Goal: Find specific page/section: Find specific page/section

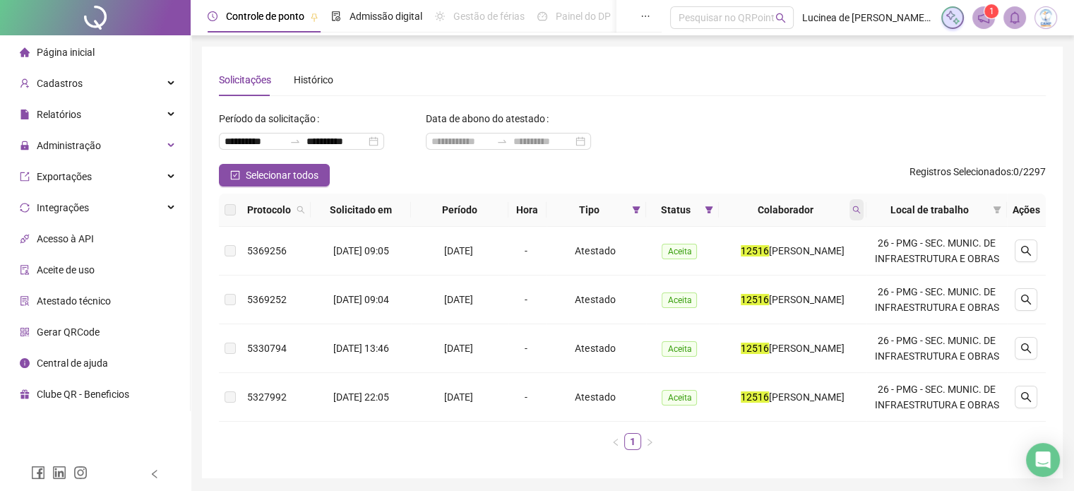
click at [858, 205] on icon "search" at bounding box center [856, 209] width 8 height 8
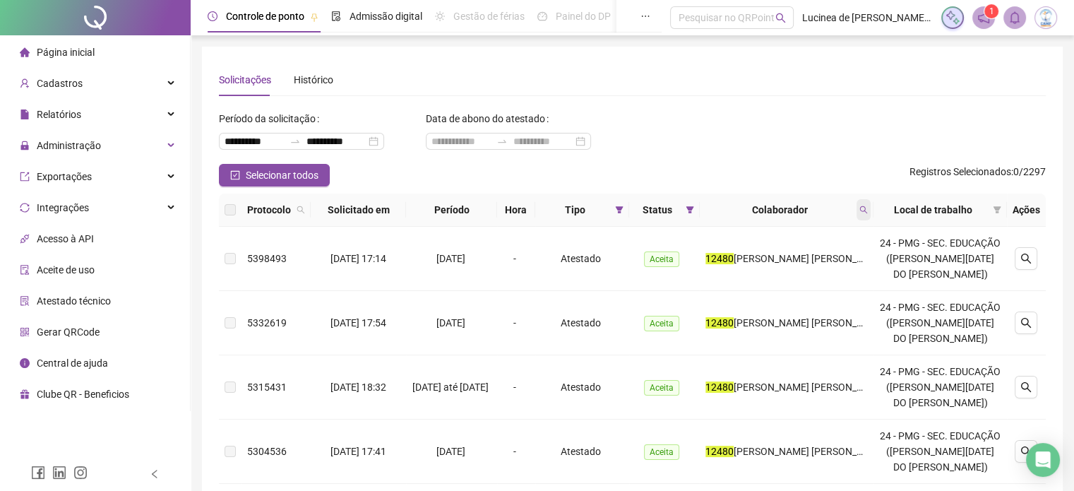
click at [870, 214] on span at bounding box center [863, 209] width 14 height 21
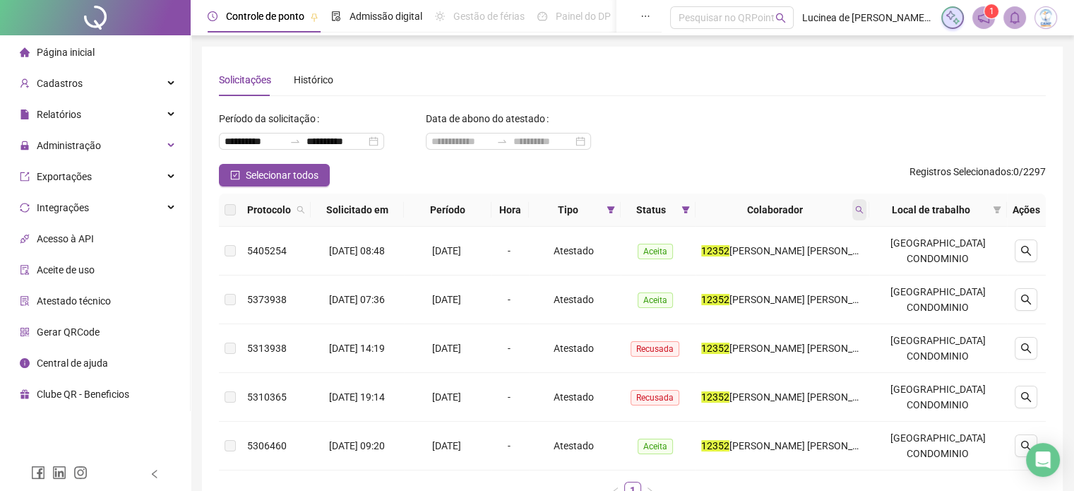
click at [866, 204] on span at bounding box center [859, 209] width 14 height 21
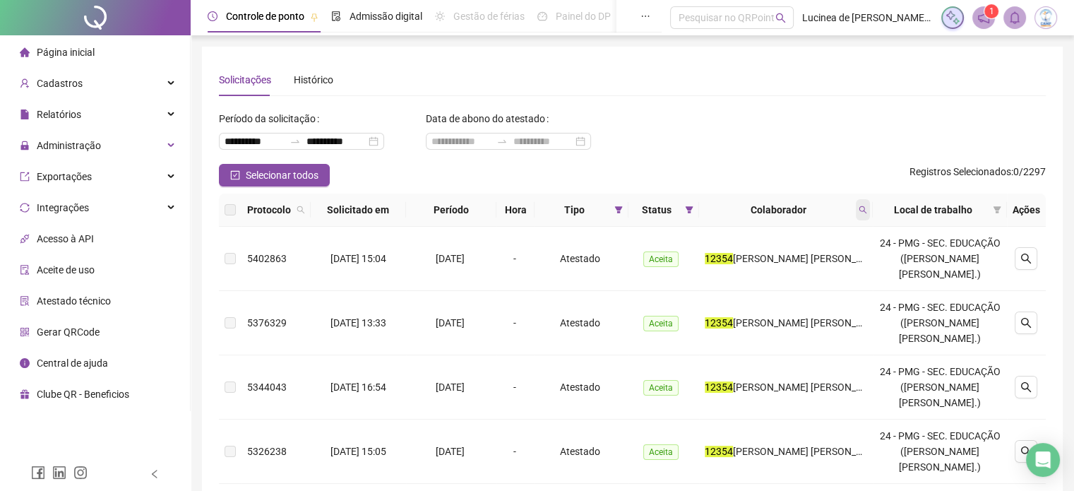
click at [870, 200] on span at bounding box center [863, 209] width 14 height 21
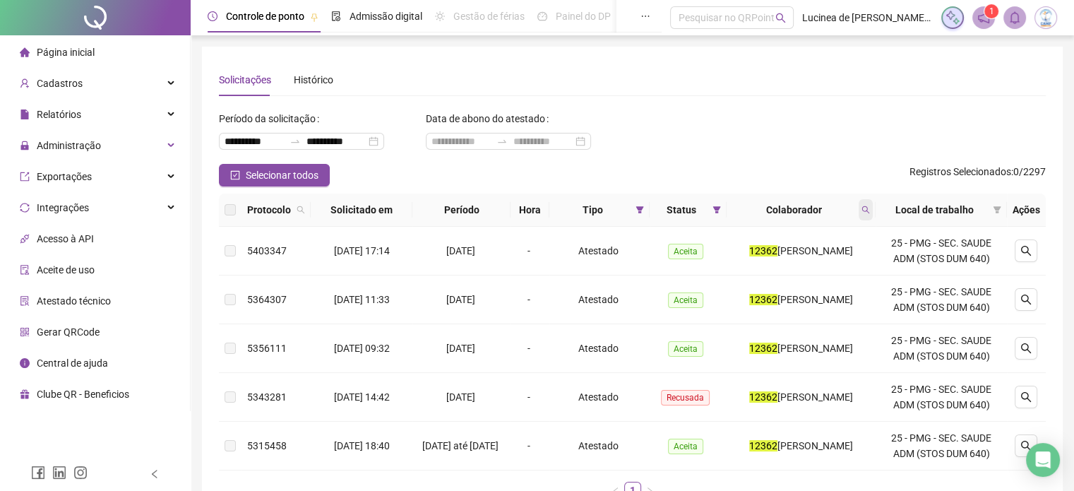
click at [870, 208] on icon "search" at bounding box center [865, 209] width 8 height 8
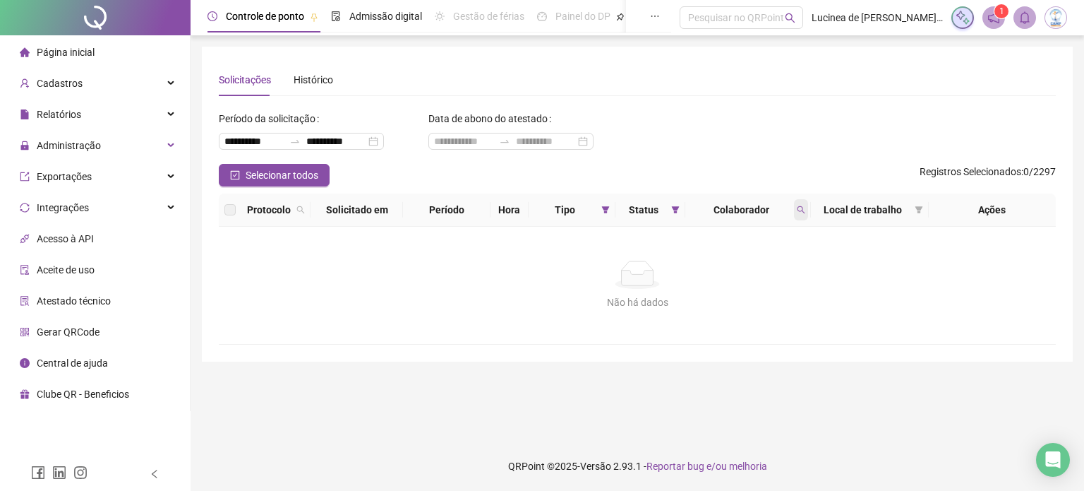
click at [799, 205] on icon "search" at bounding box center [801, 209] width 8 height 8
click at [794, 212] on span at bounding box center [801, 209] width 14 height 21
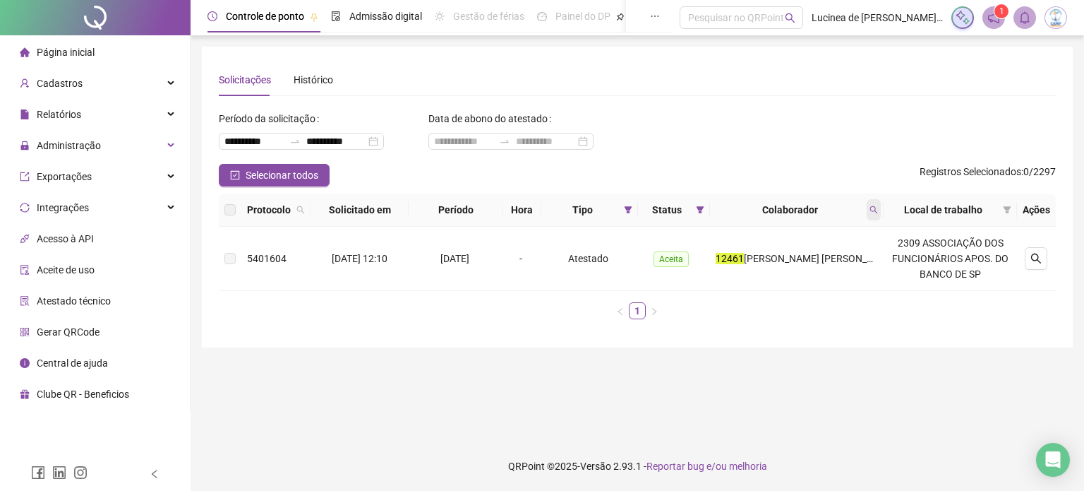
click at [875, 219] on span at bounding box center [874, 209] width 14 height 21
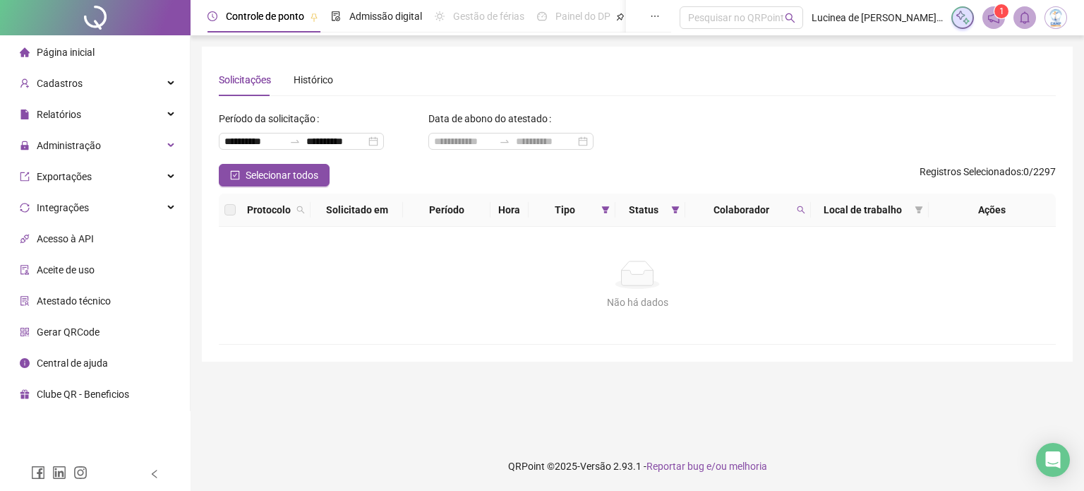
click at [616, 214] on th "Status" at bounding box center [651, 209] width 70 height 33
click at [611, 214] on span at bounding box center [606, 209] width 14 height 21
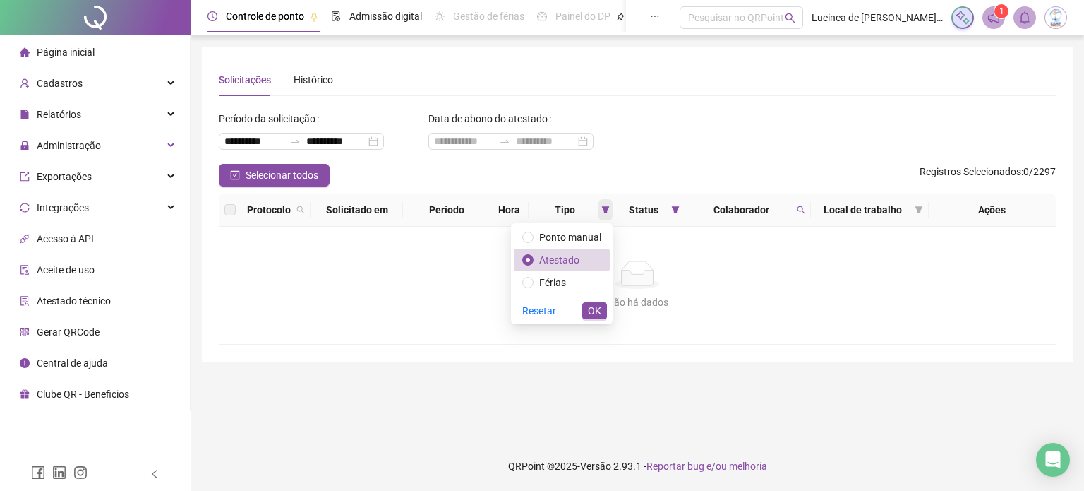
click at [611, 214] on span at bounding box center [606, 209] width 14 height 21
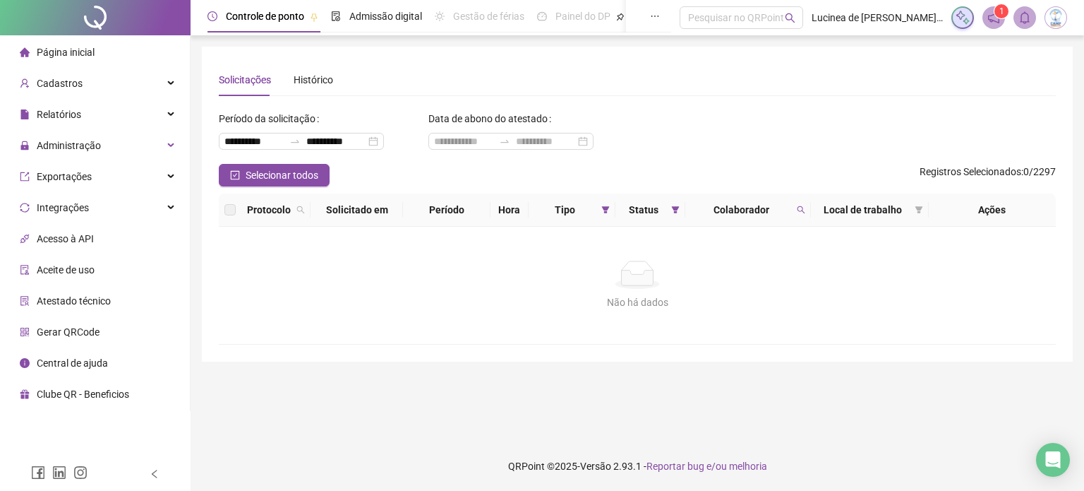
click at [685, 214] on th "Colaborador" at bounding box center [748, 209] width 126 height 33
click at [678, 216] on span at bounding box center [675, 209] width 14 height 21
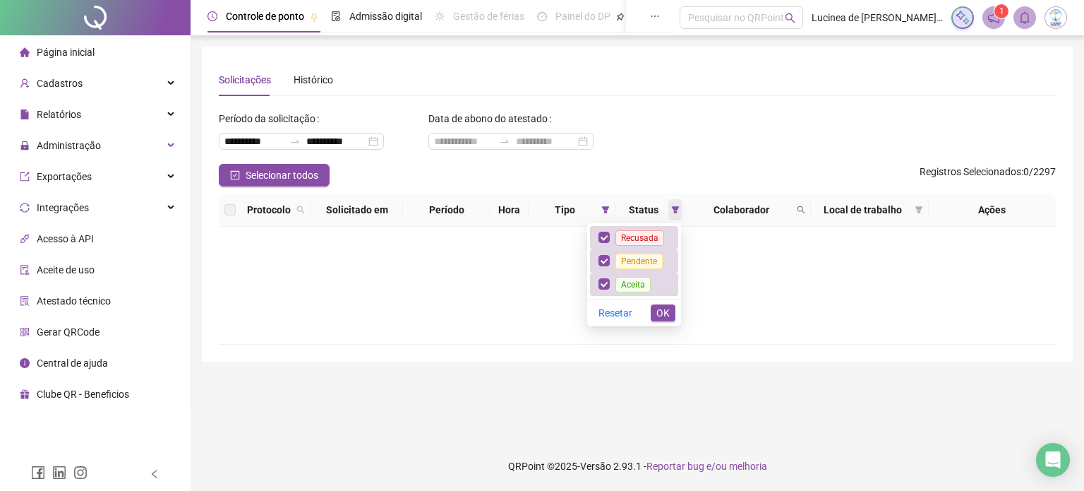
click at [678, 216] on span at bounding box center [675, 209] width 14 height 21
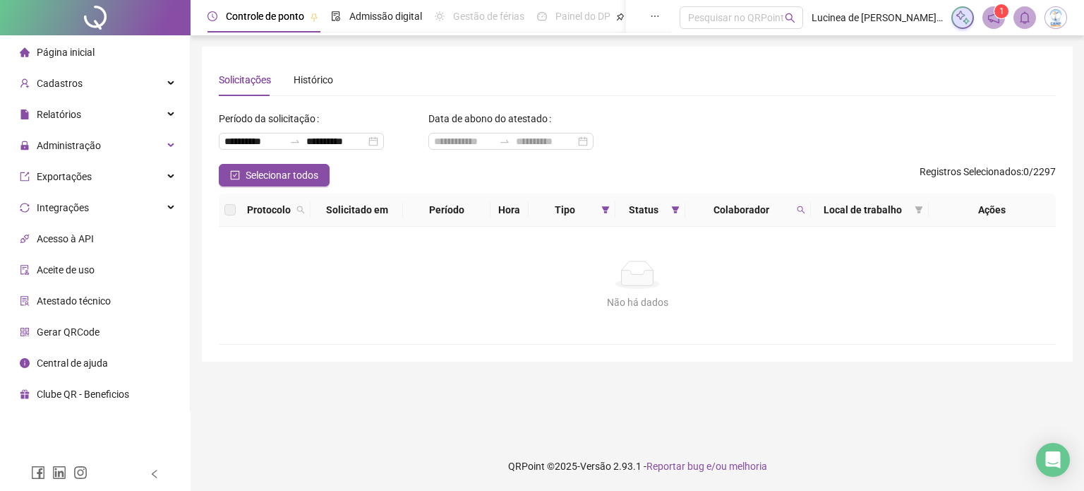
click at [811, 208] on th "Local de trabalho" at bounding box center [869, 209] width 117 height 33
click at [808, 208] on span at bounding box center [801, 209] width 14 height 21
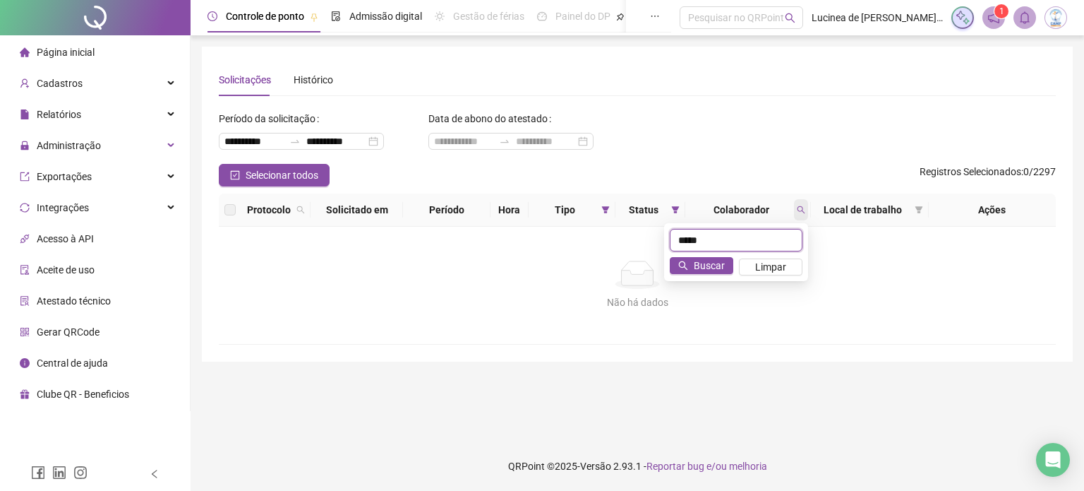
type input "*****"
